Goal: Information Seeking & Learning: Learn about a topic

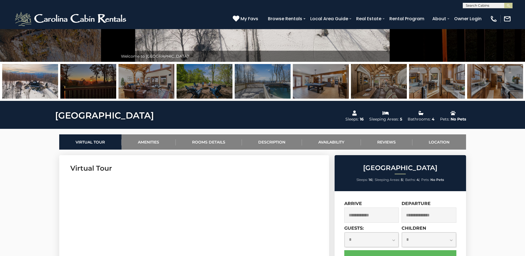
scroll to position [166, 0]
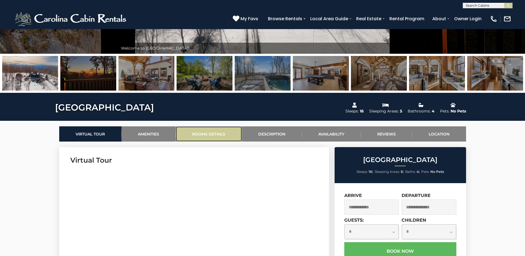
click at [215, 133] on link "Rooms Details" at bounding box center [209, 133] width 66 height 15
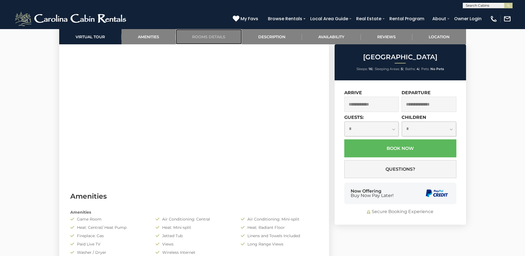
scroll to position [295, 0]
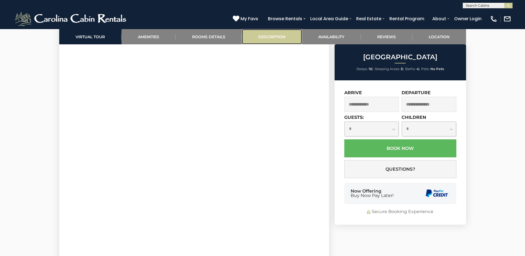
click at [277, 35] on link "Description" at bounding box center [272, 36] width 60 height 15
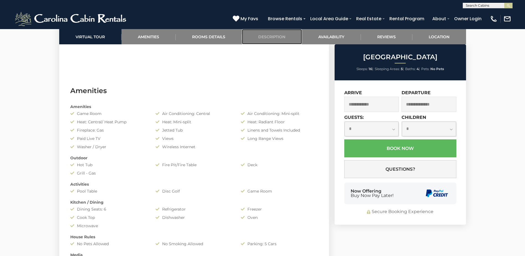
scroll to position [471, 0]
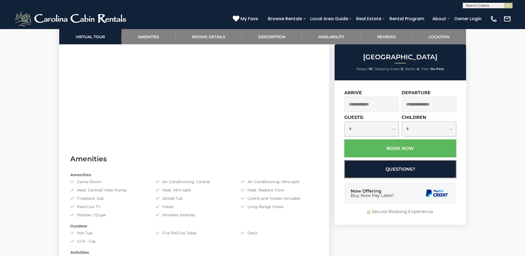
click at [402, 169] on button "Questions?" at bounding box center [400, 169] width 112 height 18
select select "*"
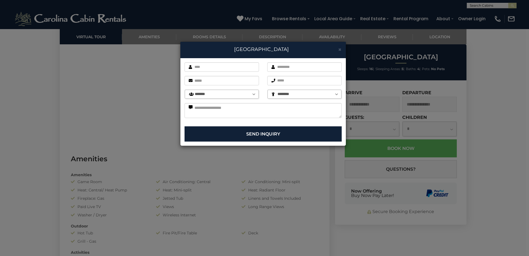
click at [505, 100] on div "× [GEOGRAPHIC_DATA] First name is required. Last name is required. Email is req…" at bounding box center [264, 128] width 529 height 256
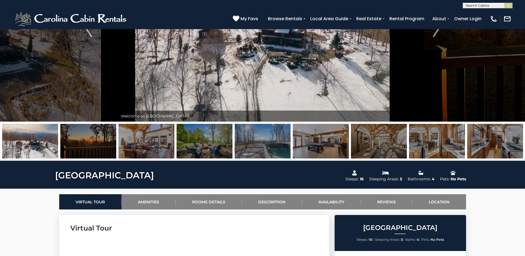
scroll to position [83, 0]
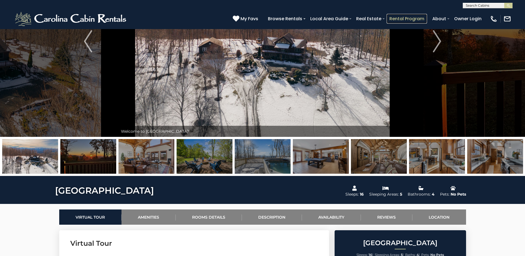
click at [405, 17] on link "Rental Program" at bounding box center [407, 19] width 40 height 10
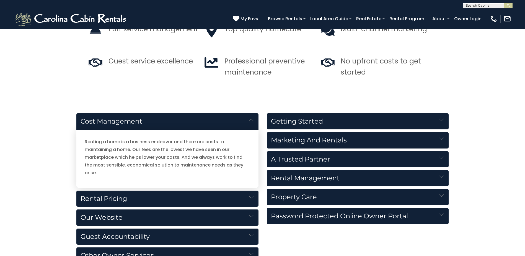
scroll to position [581, 0]
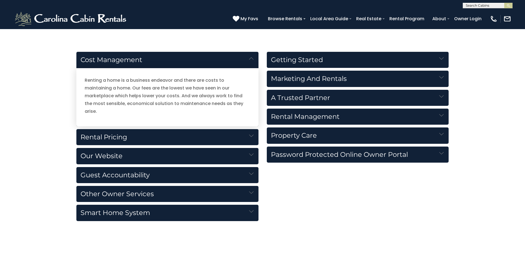
click at [113, 130] on h5 "Rental Pricing" at bounding box center [167, 137] width 182 height 16
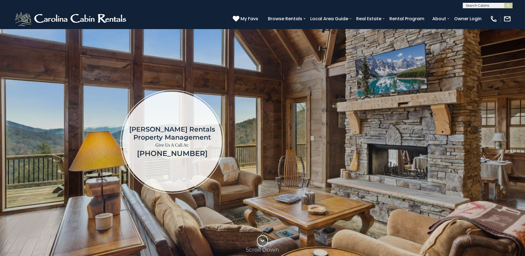
scroll to position [0, 0]
